Goal: Task Accomplishment & Management: Manage account settings

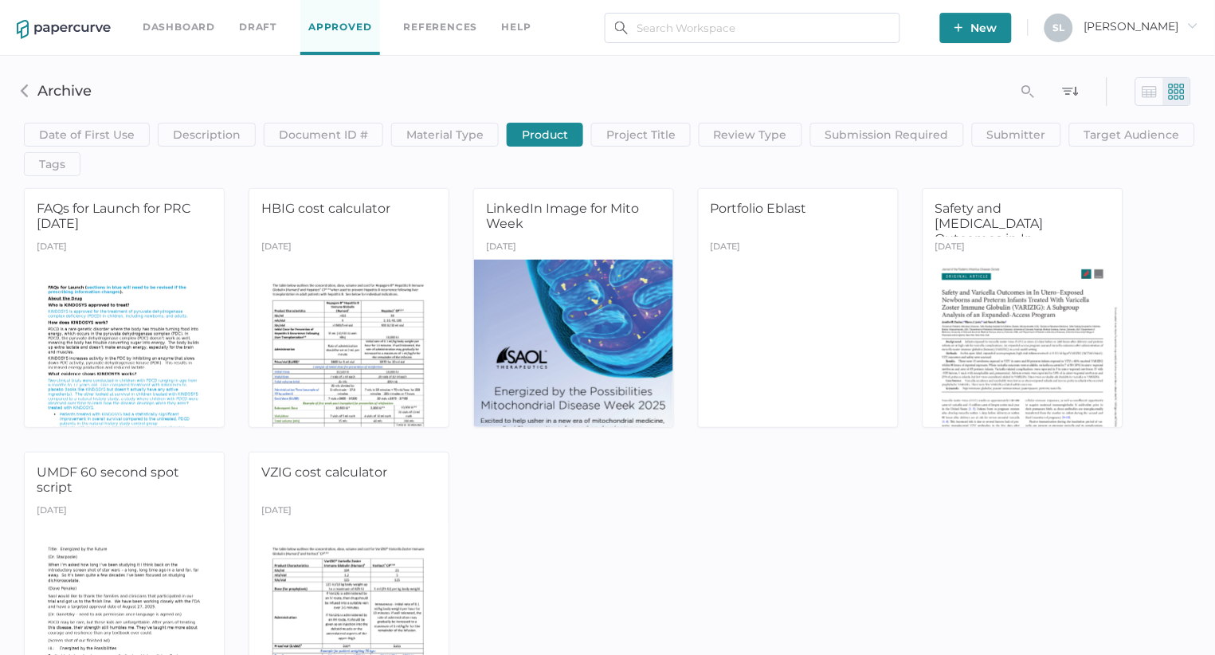
click at [168, 22] on link "Dashboard" at bounding box center [179, 27] width 72 height 18
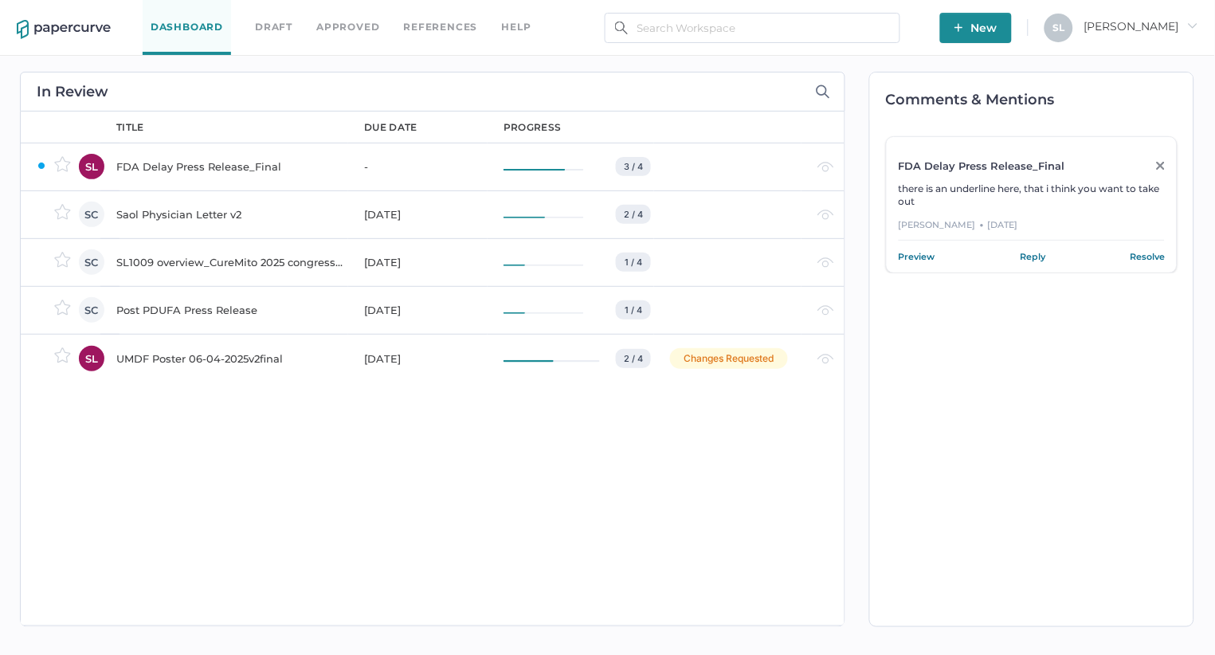
click at [198, 259] on div "SL1009 overview_CureMito 2025 congress_for PRC" at bounding box center [230, 261] width 229 height 19
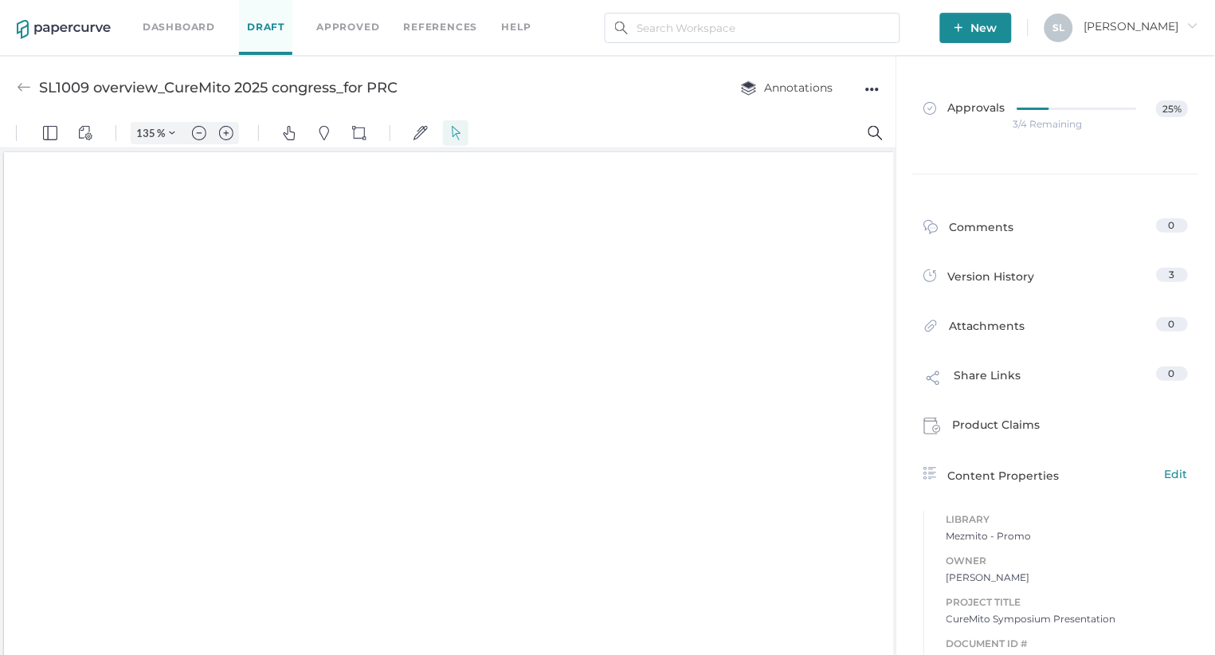
type input "135"
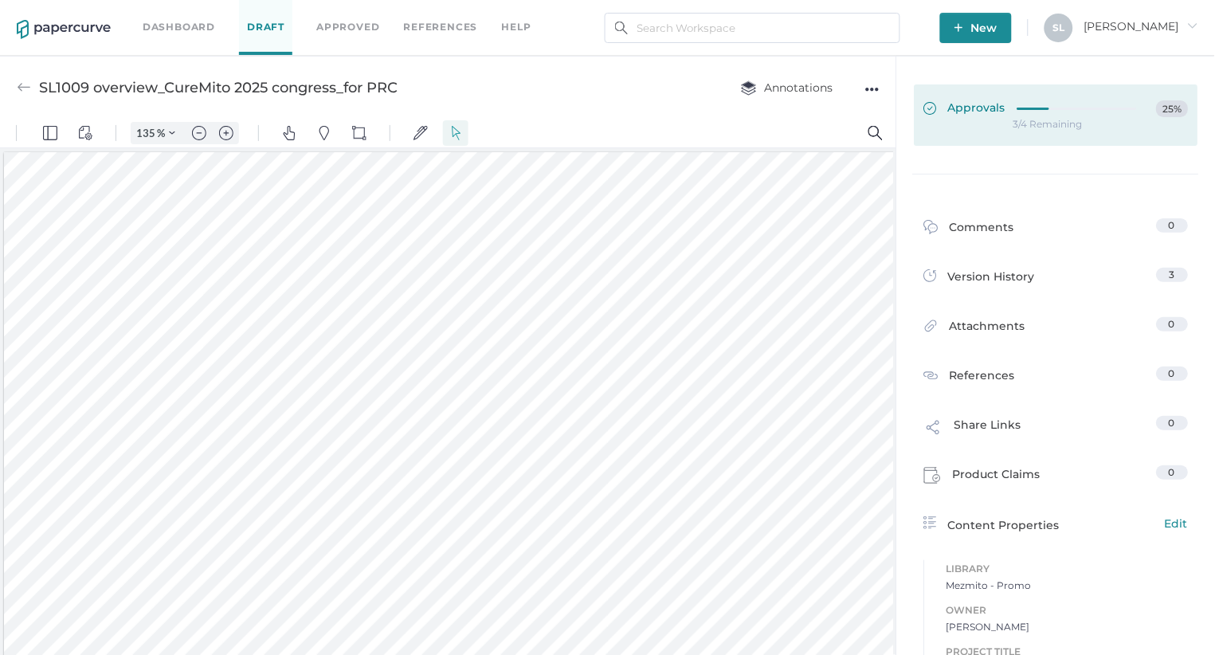
click at [958, 105] on span "Approvals" at bounding box center [965, 109] width 82 height 18
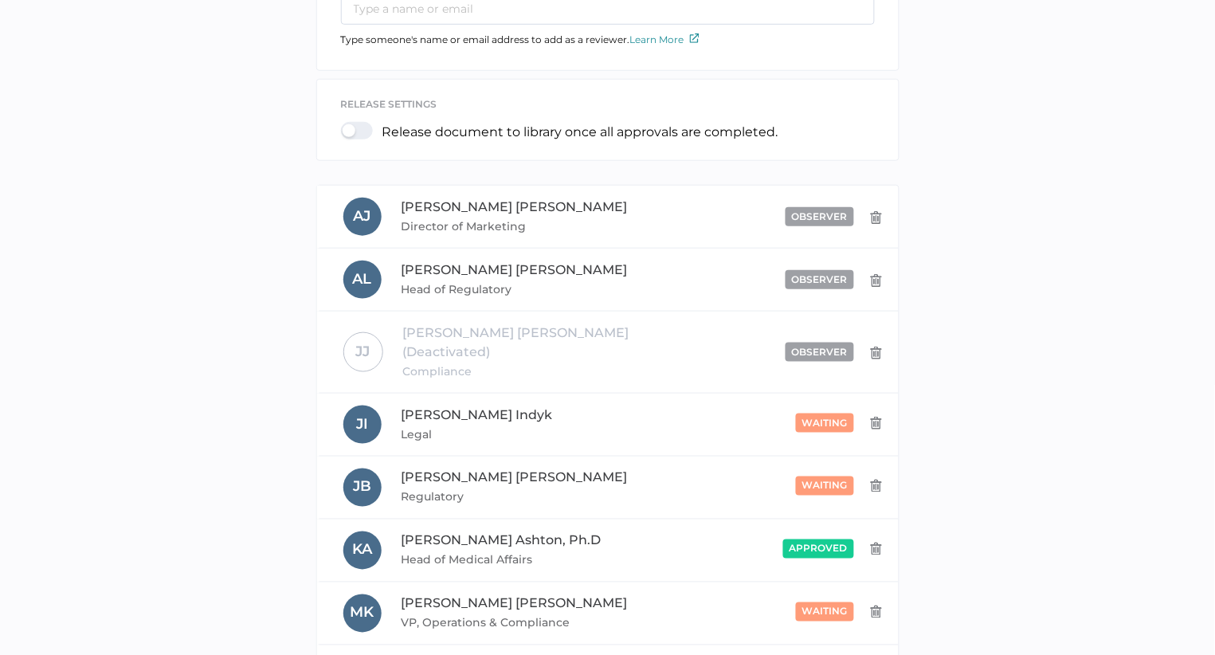
scroll to position [224, 0]
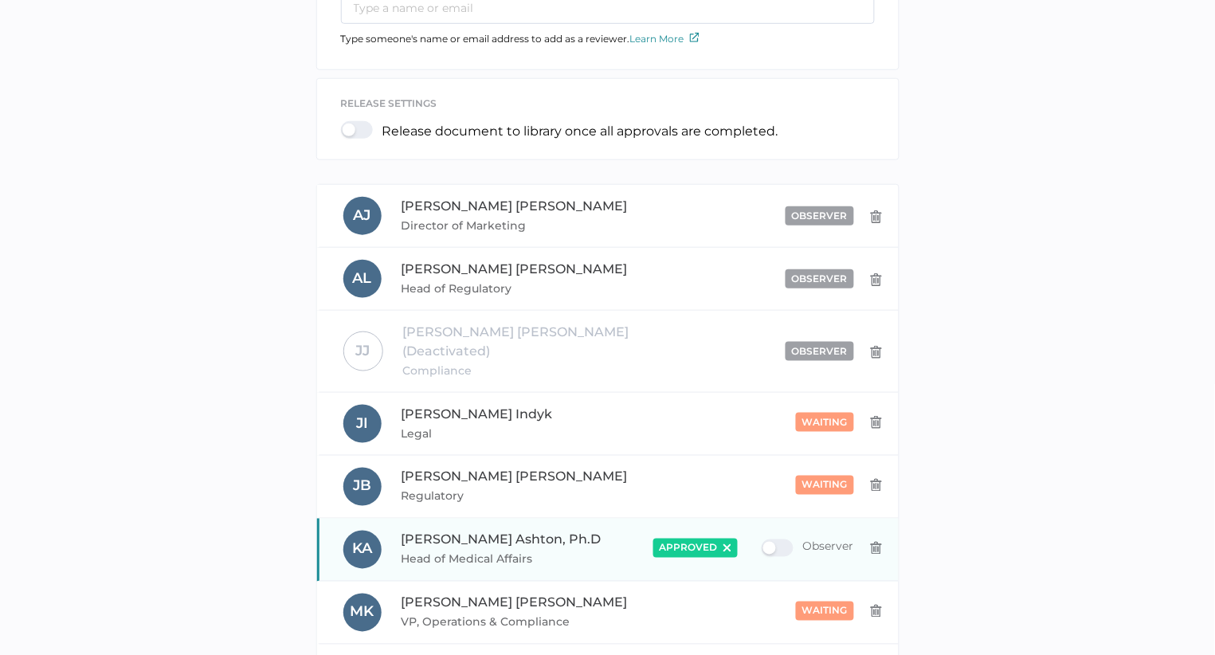
click at [723, 544] on img at bounding box center [727, 548] width 8 height 8
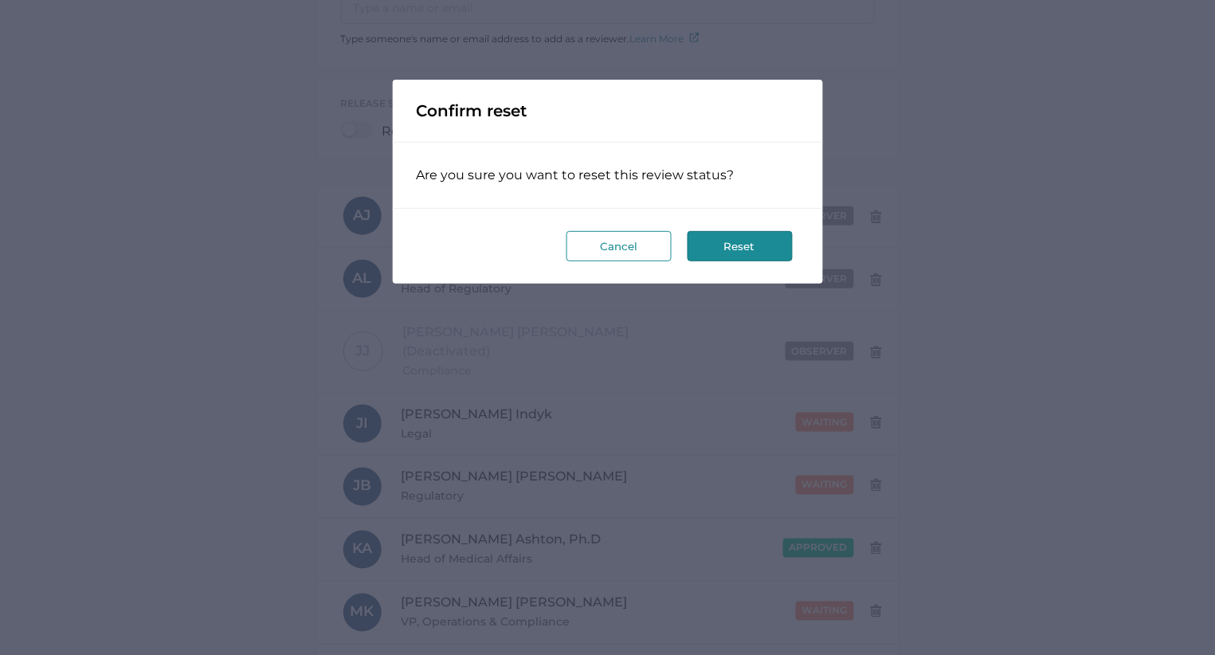
click at [730, 250] on button "Reset" at bounding box center [739, 246] width 105 height 30
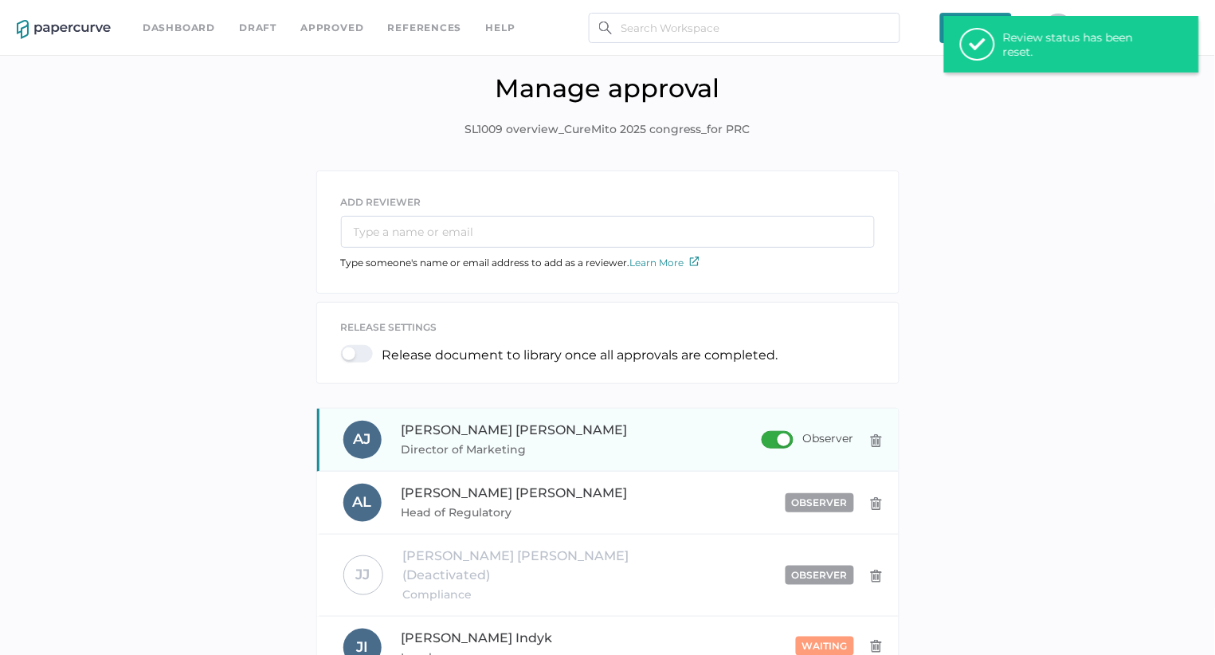
scroll to position [0, 0]
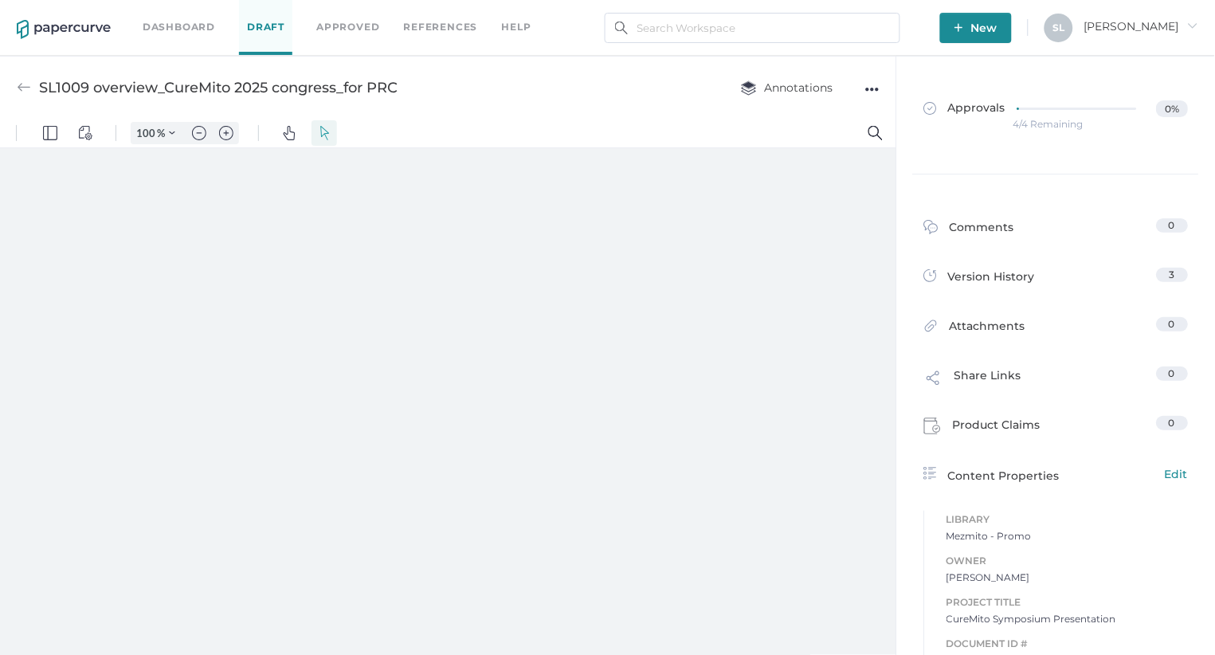
type input "135"
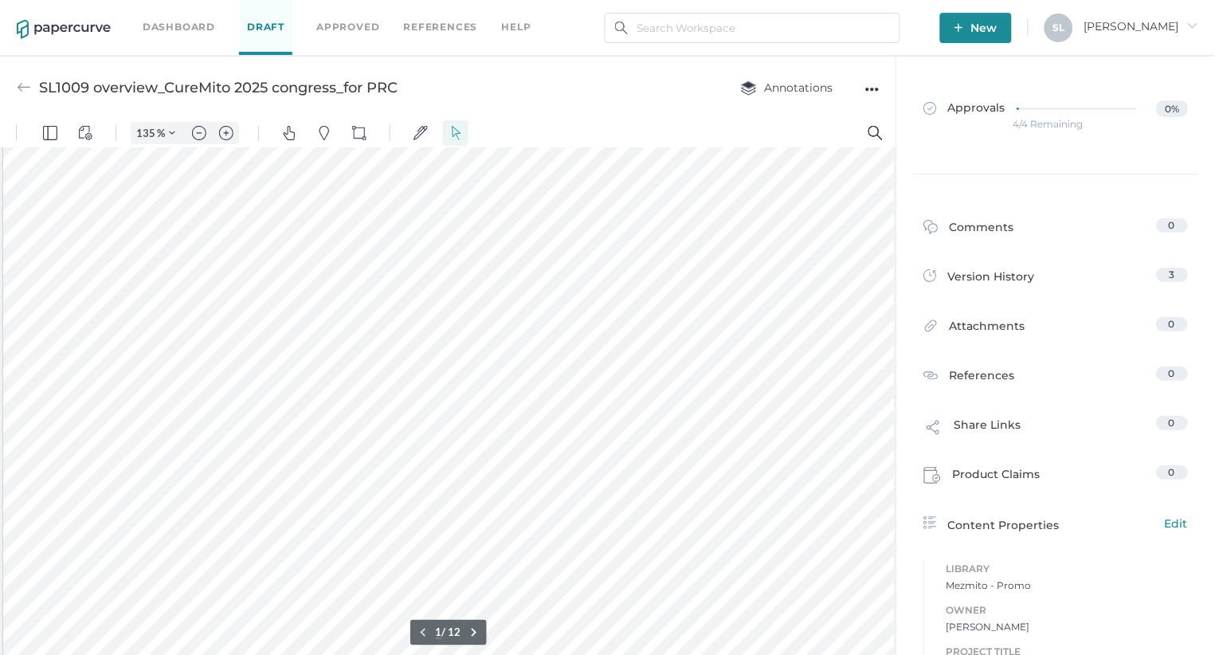
scroll to position [88, 1]
click at [868, 83] on div "●●●" at bounding box center [872, 89] width 14 height 22
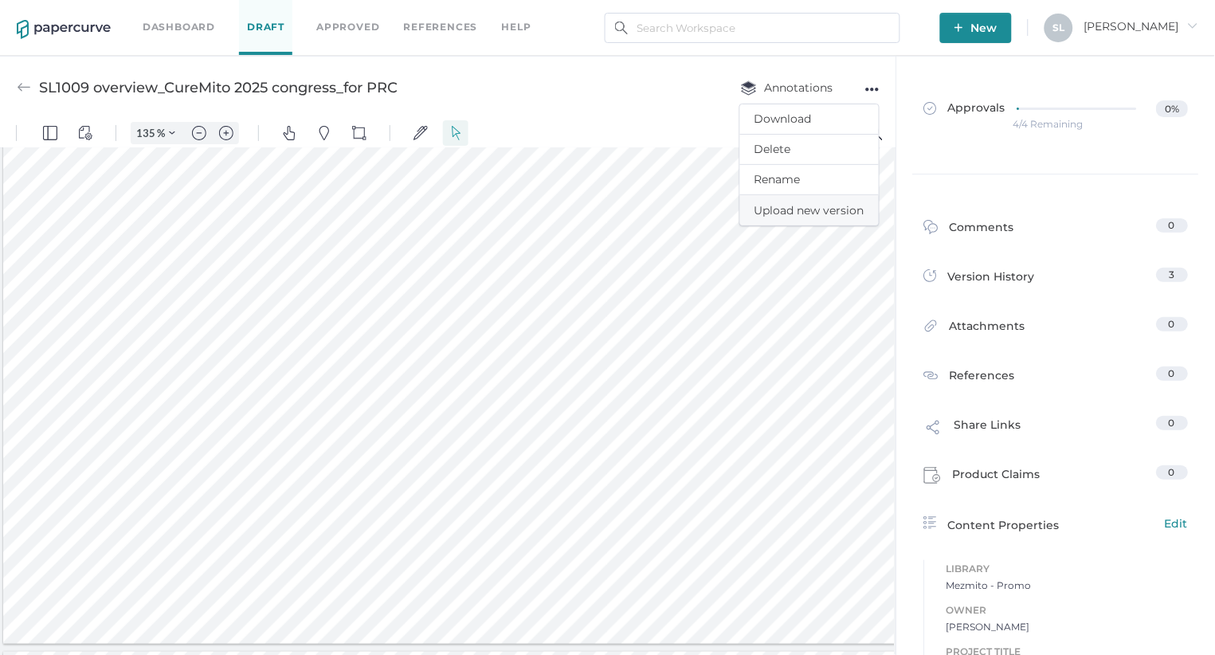
click at [804, 206] on span "Upload new version" at bounding box center [809, 210] width 110 height 30
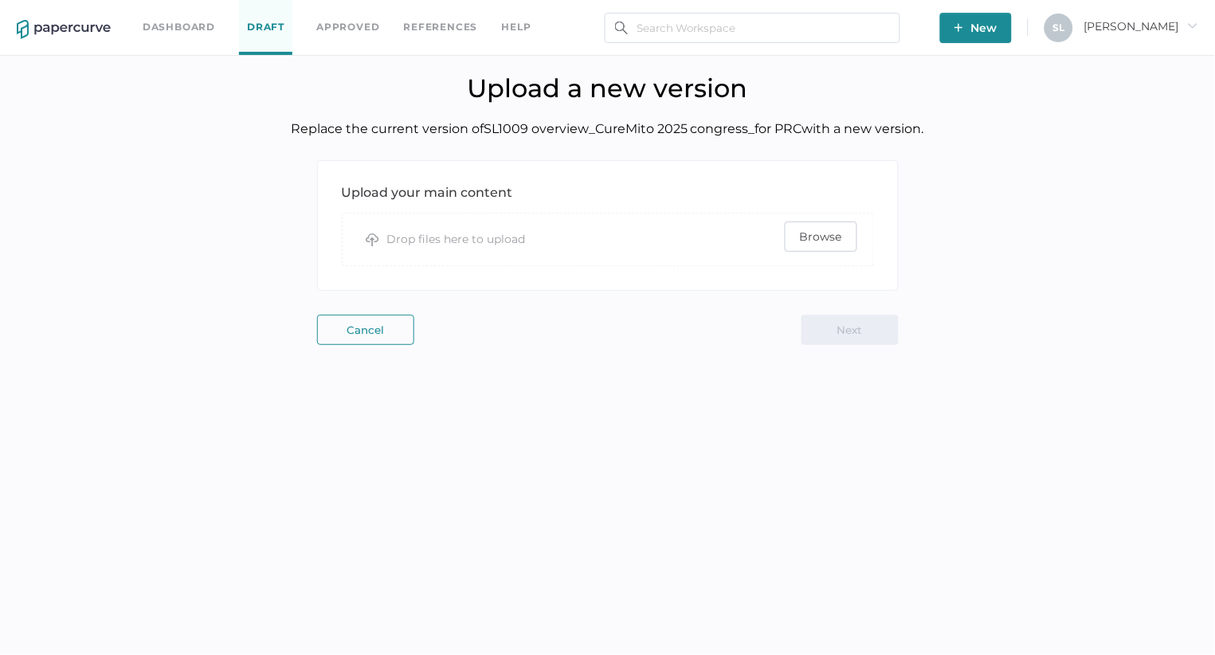
click at [804, 233] on span "Browse" at bounding box center [821, 236] width 42 height 29
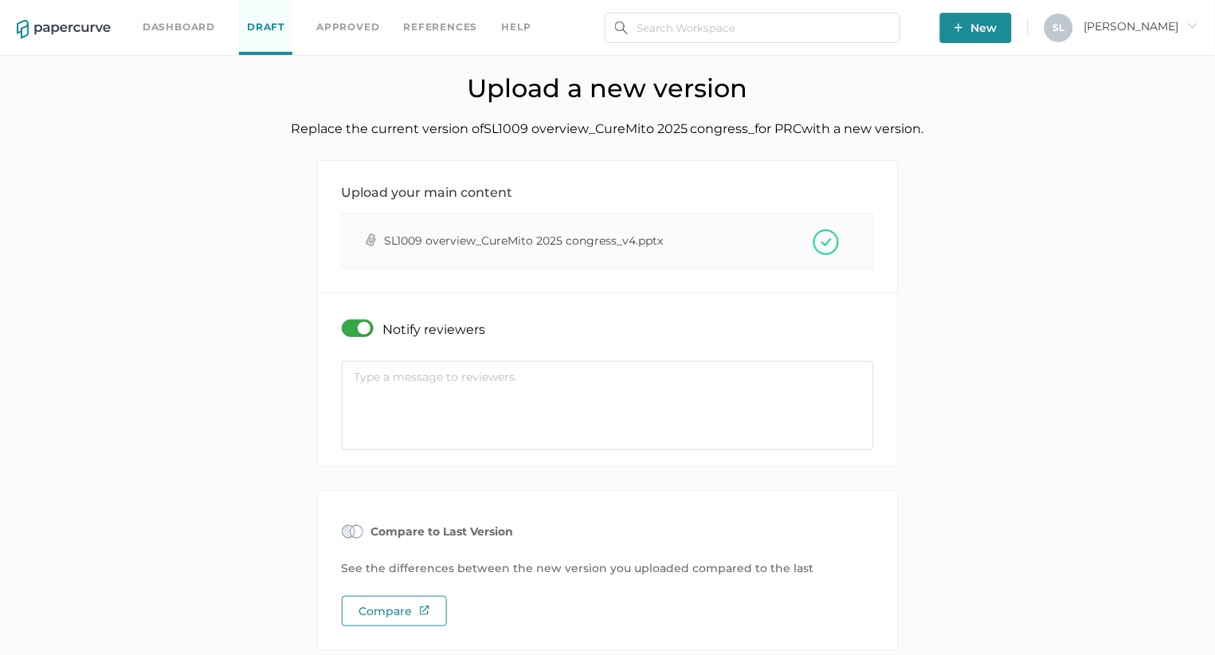
click at [506, 382] on textarea at bounding box center [608, 405] width 532 height 89
paste textarea "Quick summary of changes: Slide 3: Simplified PDCD MOA, SL1009 overview, MOA an…"
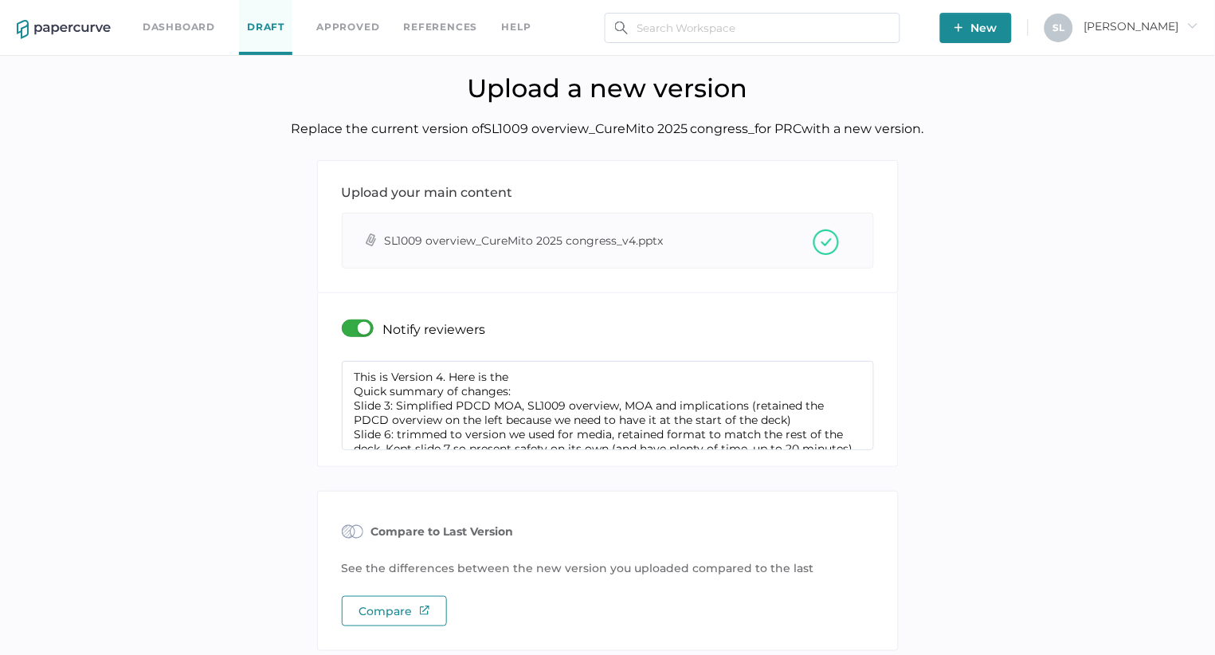
drag, startPoint x: 509, startPoint y: 374, endPoint x: 449, endPoint y: 378, distance: 59.8
click at [449, 378] on textarea "This is Version 4. Here is the Quick summary of changes: Slide 3: Simplified PD…" at bounding box center [608, 405] width 532 height 89
drag, startPoint x: 505, startPoint y: 395, endPoint x: 527, endPoint y: 393, distance: 21.6
click at [506, 395] on textarea "This is Version 4. Quick summary of changes: Slide 3: Simplified PDCD MOA, SL10…" at bounding box center [608, 405] width 532 height 89
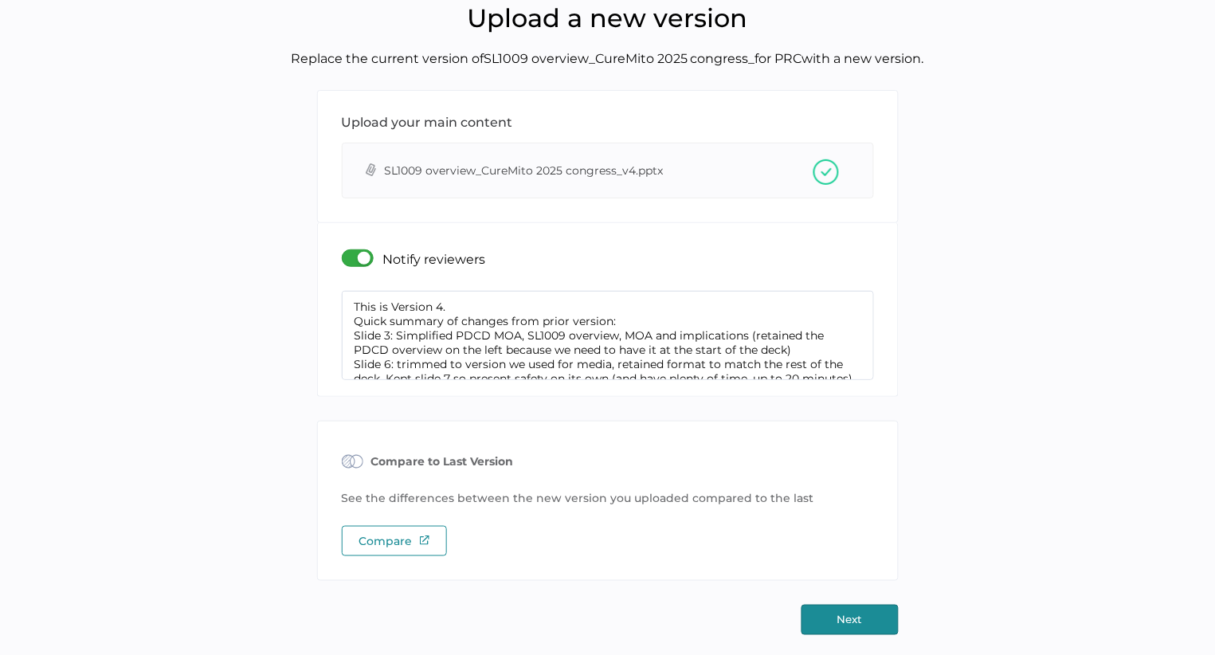
type textarea "This is Version 4. Quick summary of changes from prior version: Slide 3: Simpli…"
click at [848, 617] on button "Next" at bounding box center [849, 620] width 97 height 30
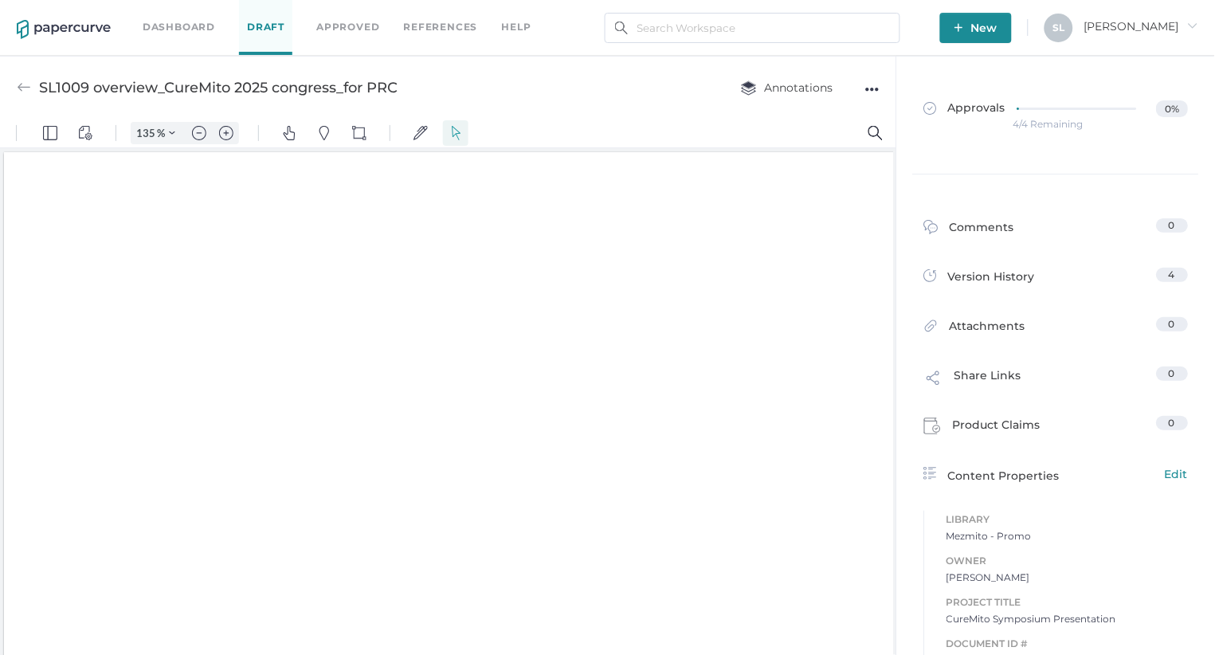
type input "135"
